Goal: Information Seeking & Learning: Learn about a topic

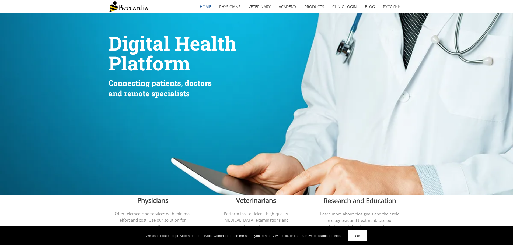
click at [358, 234] on link "OK" at bounding box center [357, 236] width 19 height 11
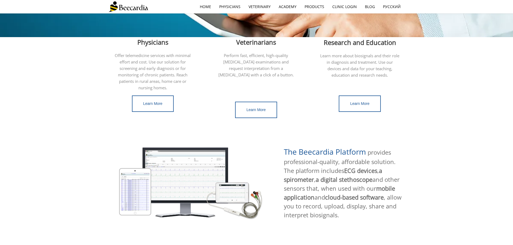
scroll to position [162, 0]
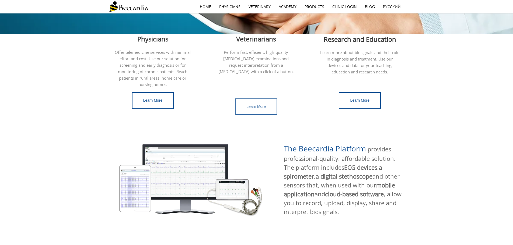
click at [254, 104] on link "Learn More" at bounding box center [256, 107] width 42 height 16
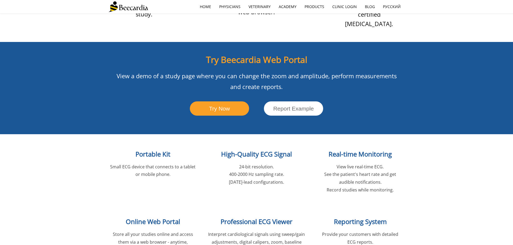
scroll to position [619, 0]
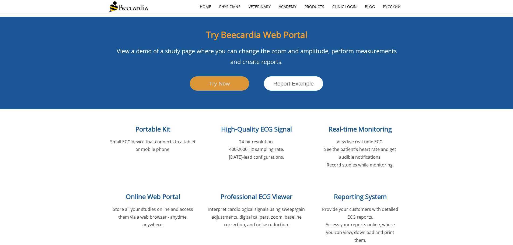
click at [229, 76] on link "Try Now" at bounding box center [219, 83] width 59 height 14
click at [213, 6] on link "home" at bounding box center [205, 7] width 19 height 12
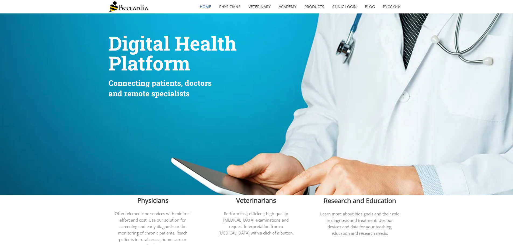
click at [257, 5] on link "Veterinary" at bounding box center [260, 7] width 30 height 12
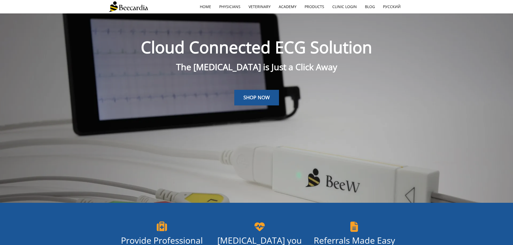
scroll to position [13, 0]
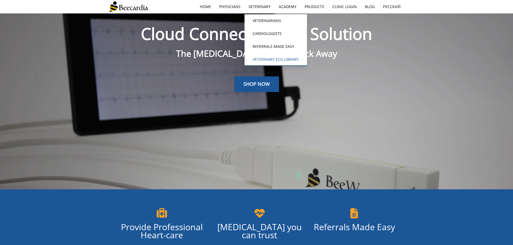
click at [257, 55] on link "Veterinary ECG Library" at bounding box center [276, 59] width 62 height 13
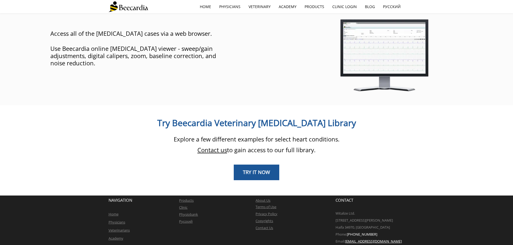
scroll to position [415, 0]
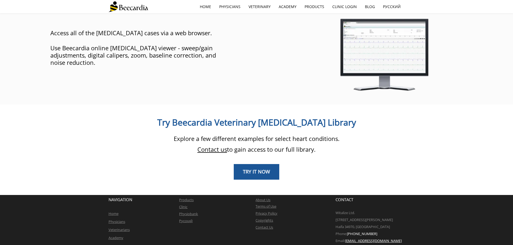
click at [213, 145] on link "Contact us" at bounding box center [212, 149] width 30 height 8
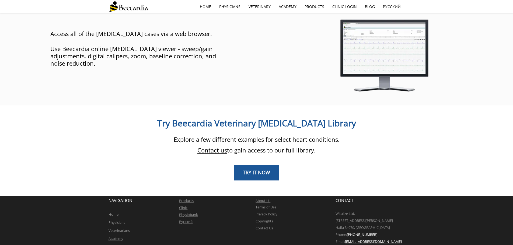
click at [324, 90] on link at bounding box center [383, 55] width 189 height 101
